Goal: Transaction & Acquisition: Subscribe to service/newsletter

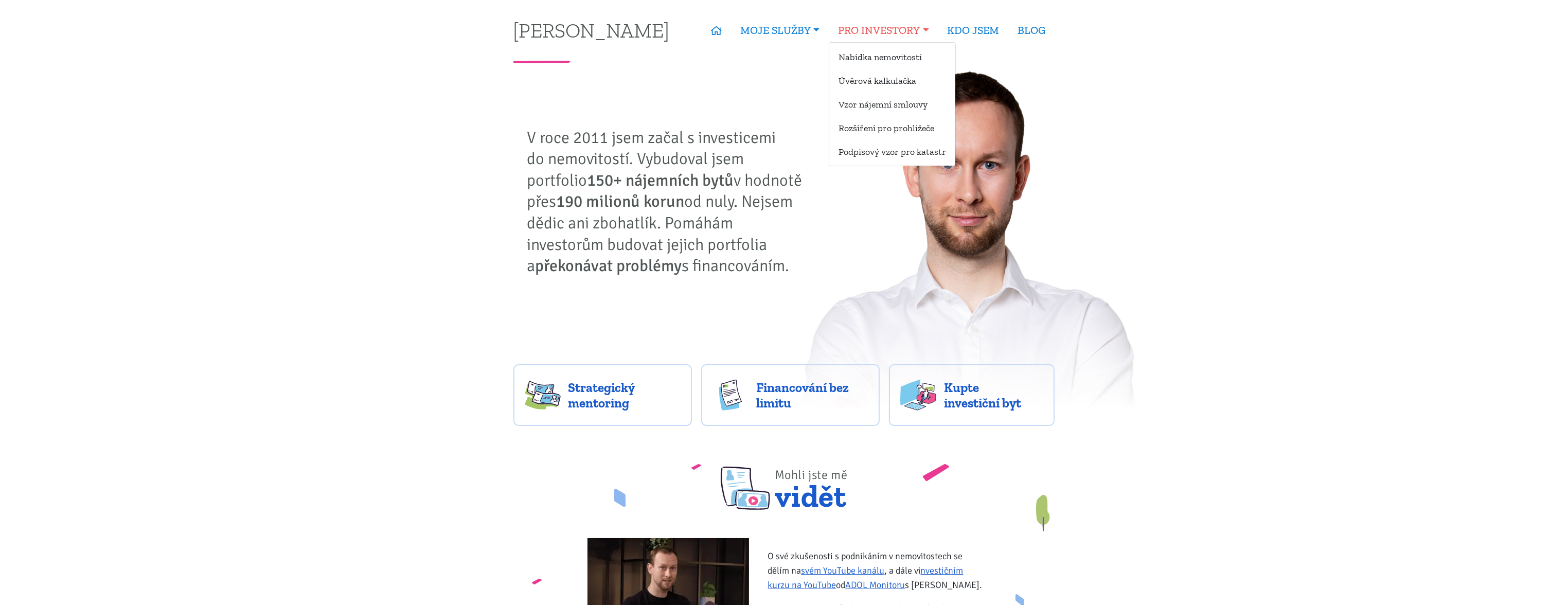
click at [893, 36] on link "PRO INVESTORY" at bounding box center [883, 30] width 109 height 24
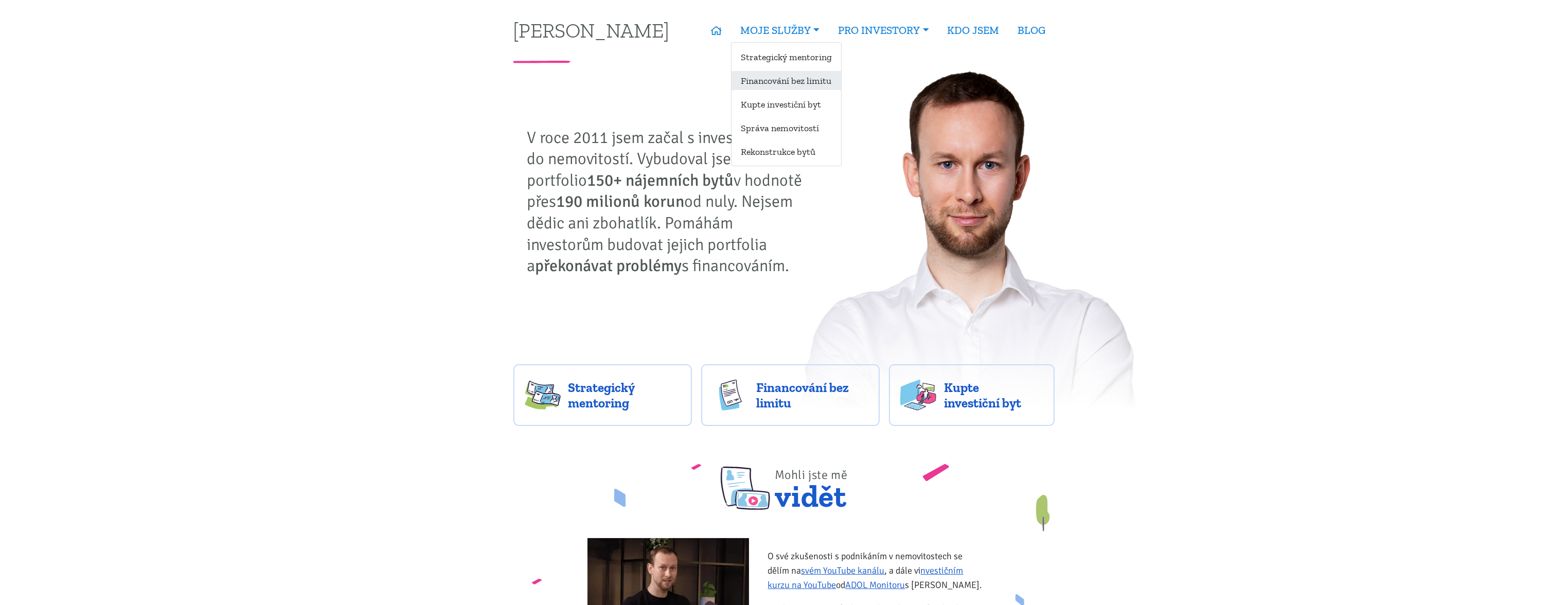
click at [787, 76] on link "Financování bez limitu" at bounding box center [786, 81] width 109 height 19
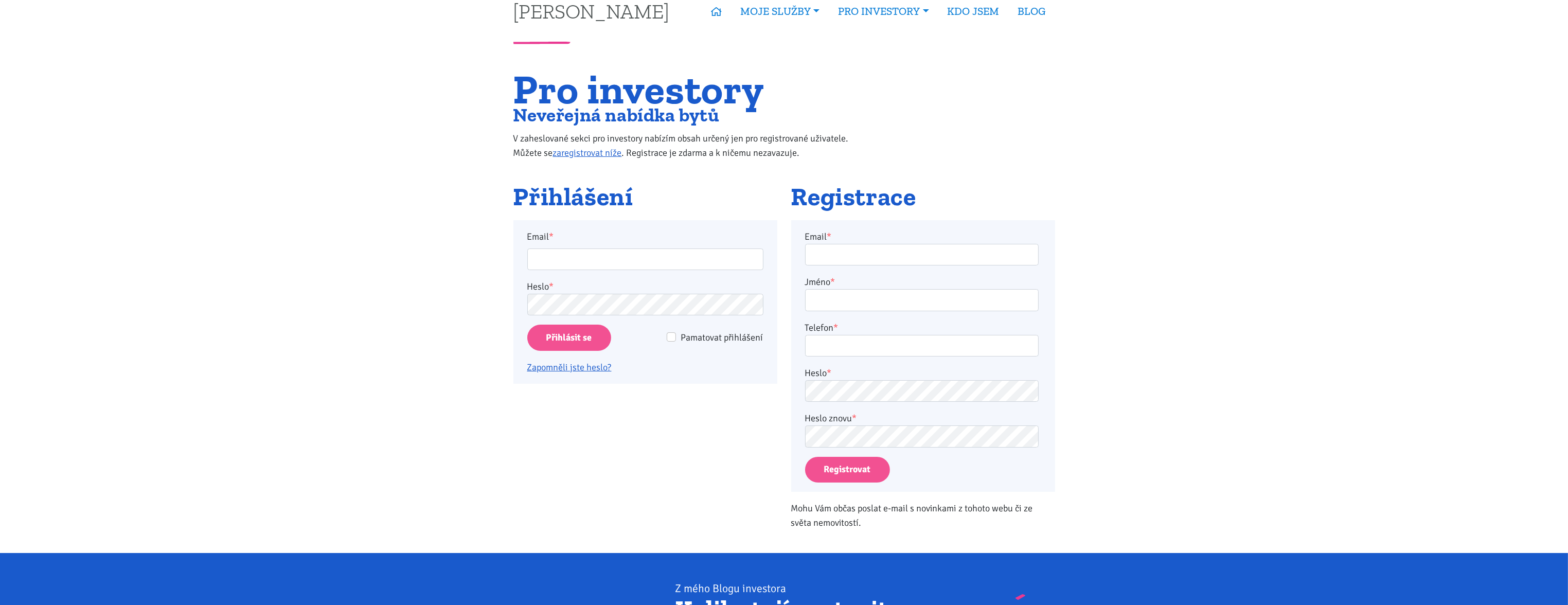
scroll to position [37, 0]
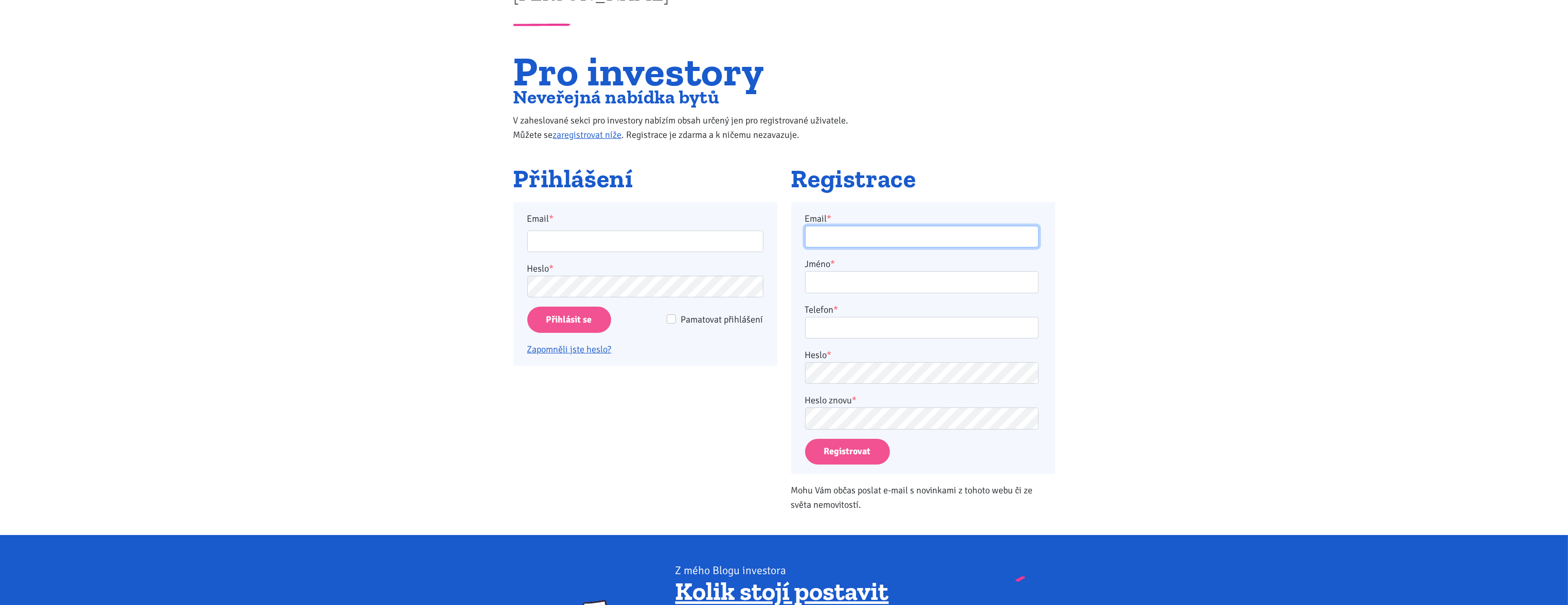
click at [841, 241] on input "Email *" at bounding box center [921, 237] width 233 height 22
type input "janmiratsky.i@gmail.com"
type input "Jan Miřatský"
type input "601157482"
click at [851, 452] on button "Registrovat" at bounding box center [847, 452] width 85 height 26
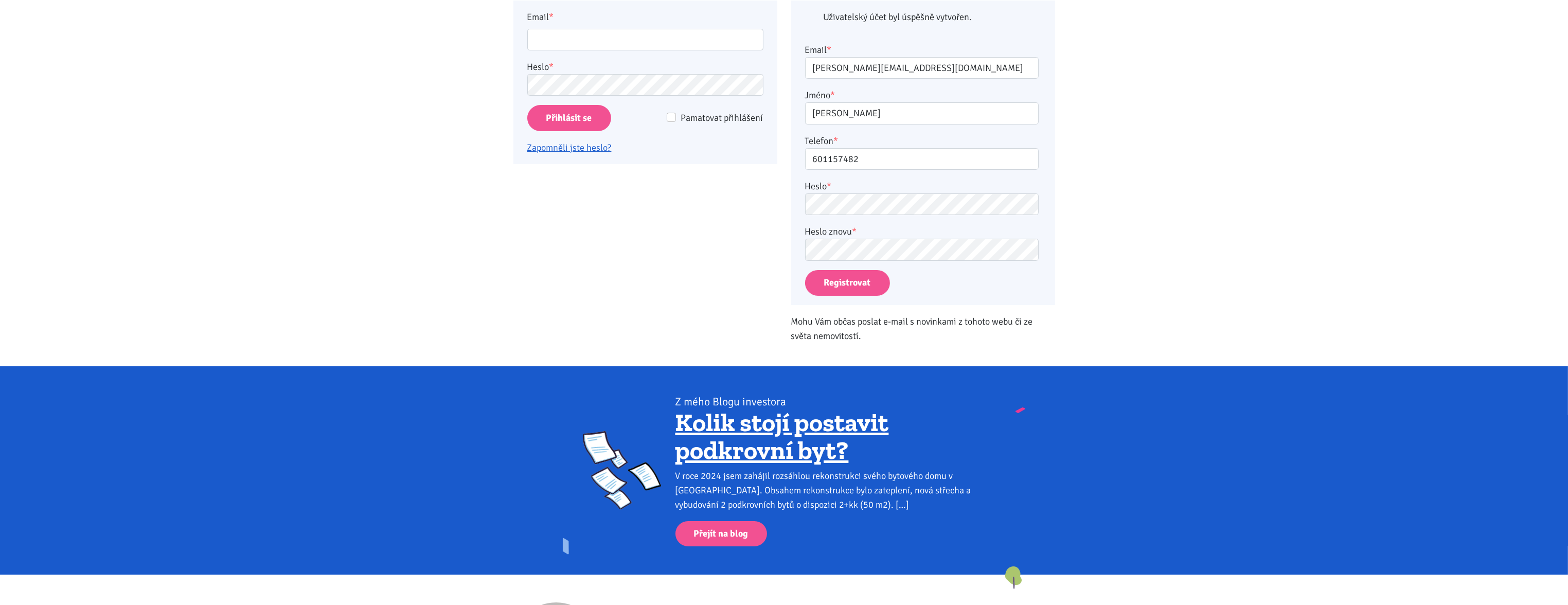
scroll to position [0, 0]
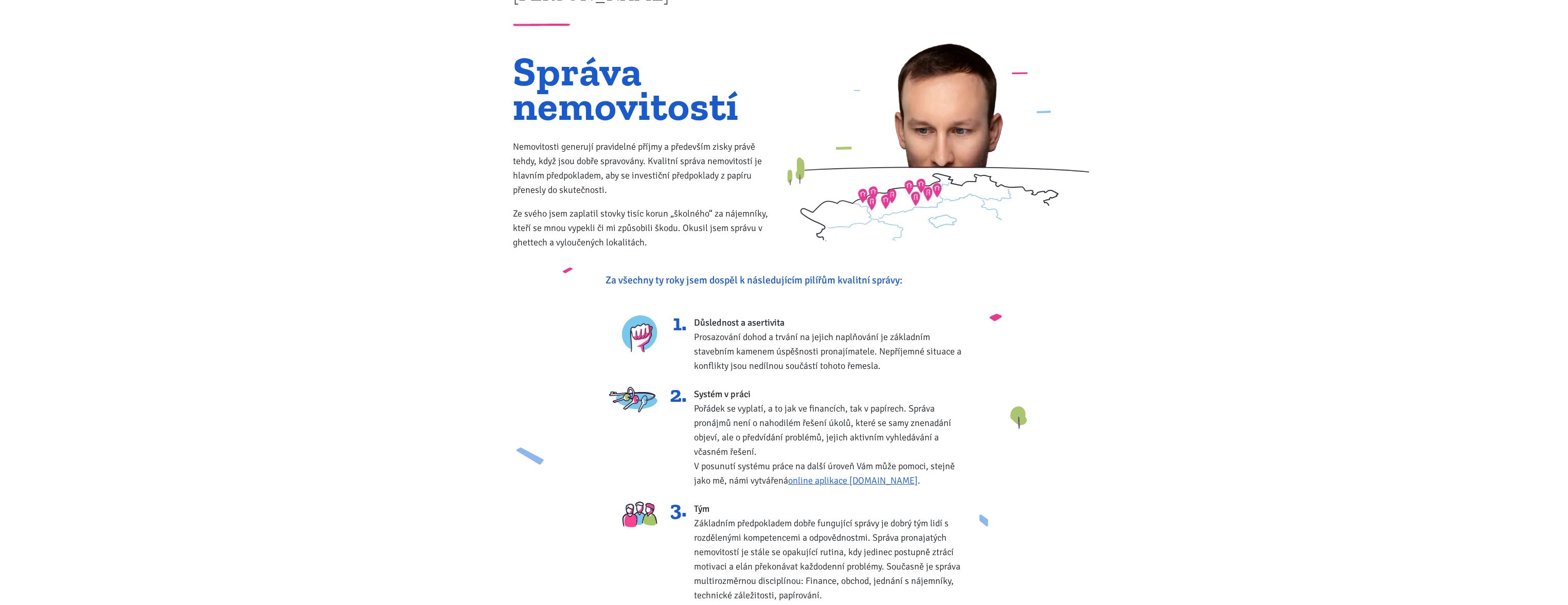
scroll to position [75, 0]
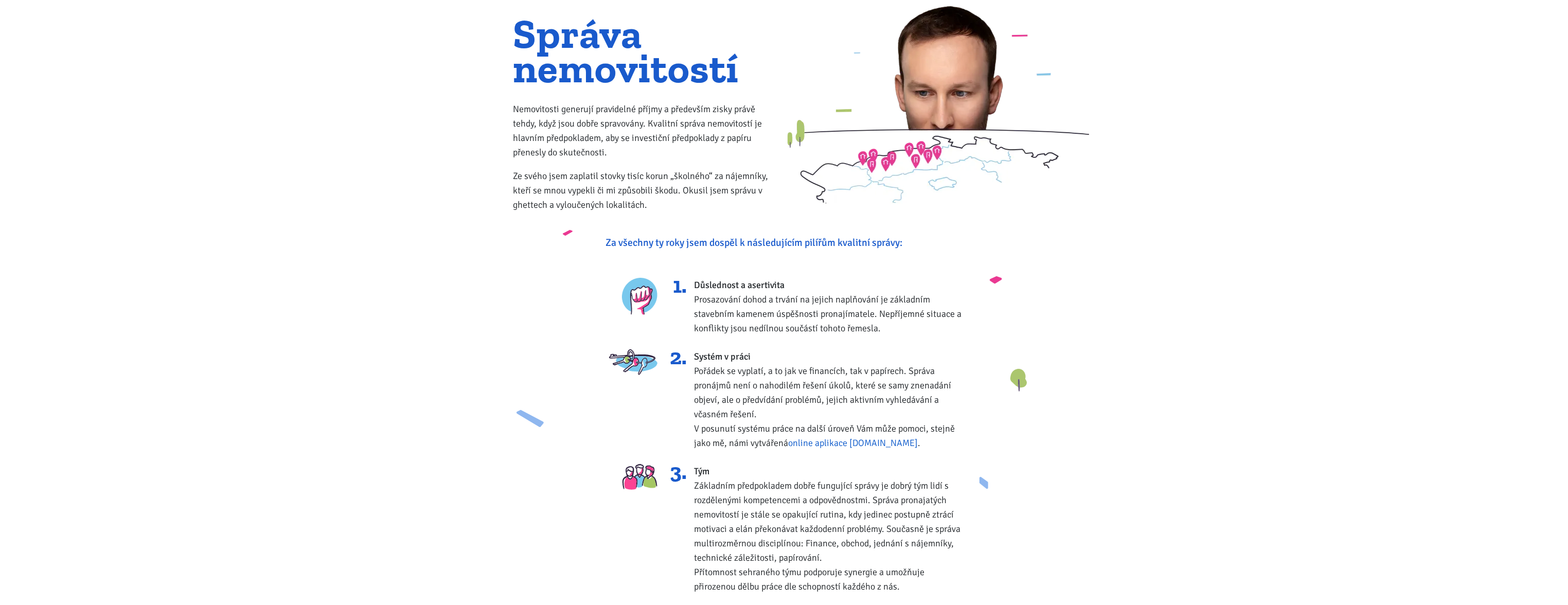
click at [869, 443] on link "online aplikace Zvládneme.cz" at bounding box center [852, 443] width 130 height 12
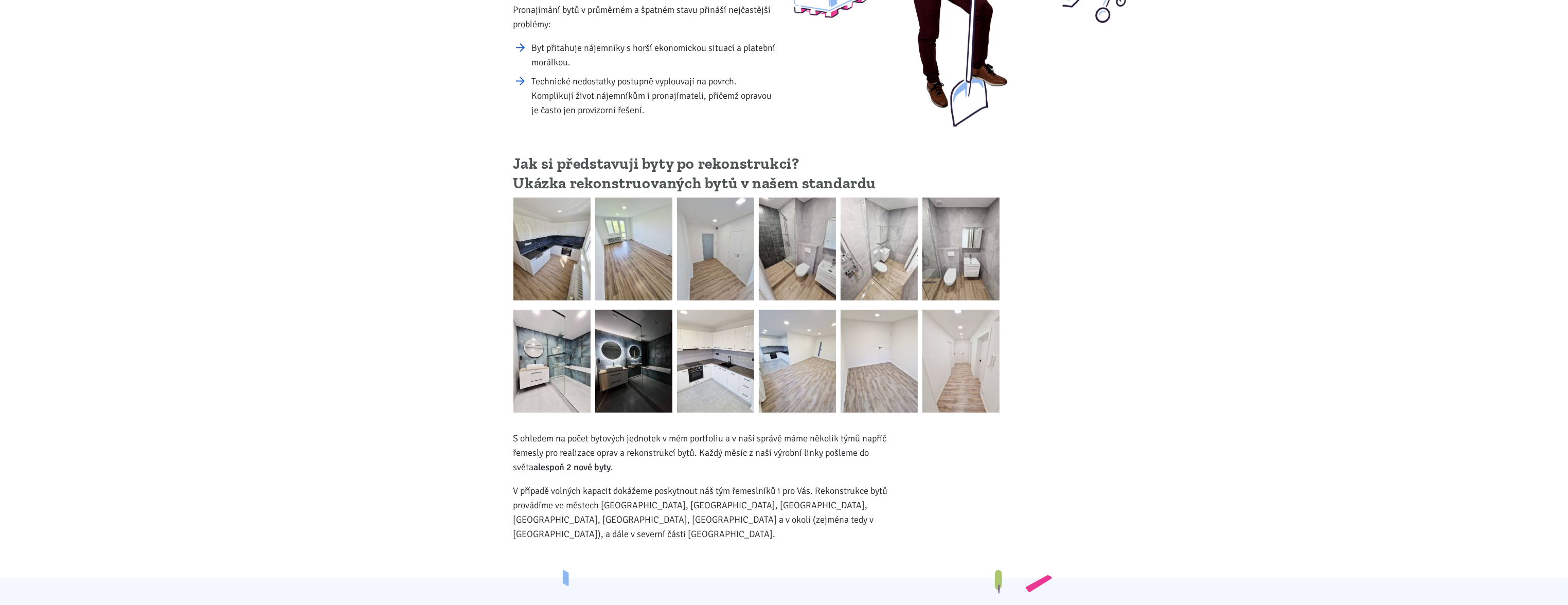
scroll to position [314, 0]
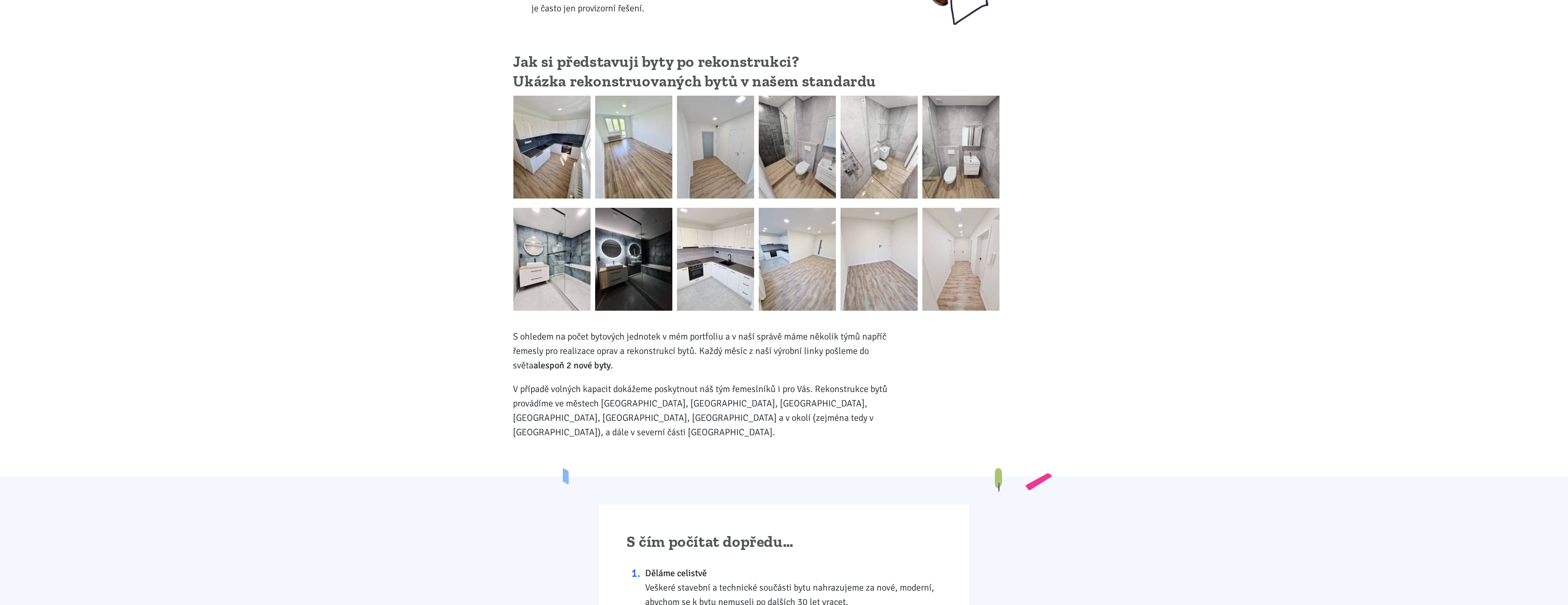
click at [561, 145] on img at bounding box center [552, 147] width 77 height 103
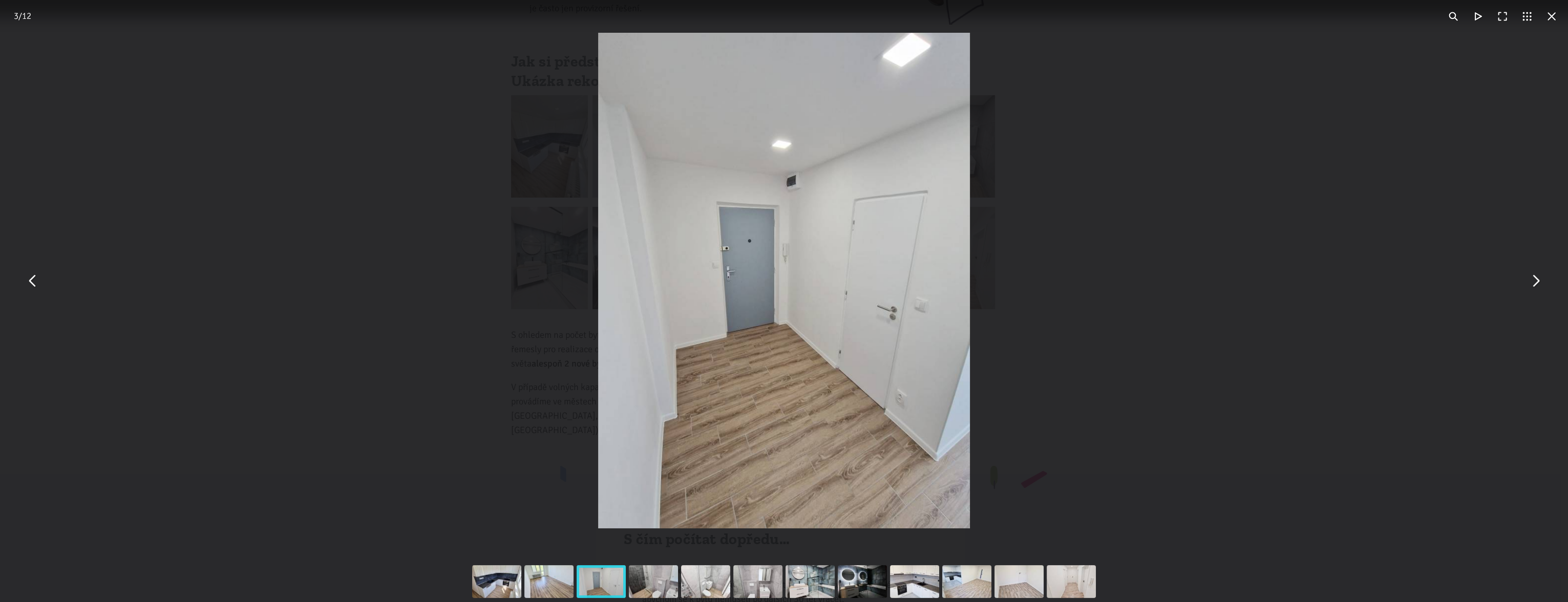
click at [1551, 17] on button "You can close this modal content with the ESC key" at bounding box center [1551, 16] width 25 height 25
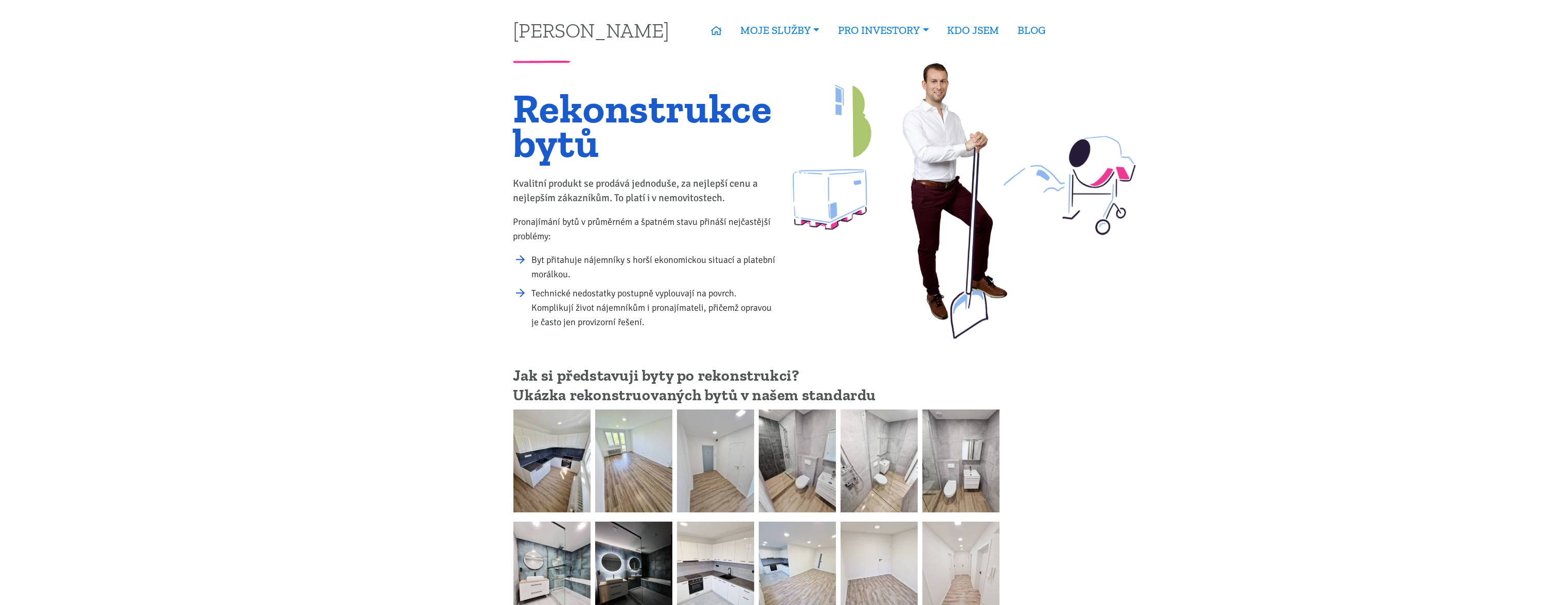
scroll to position [0, 0]
